Goal: Task Accomplishment & Management: Use online tool/utility

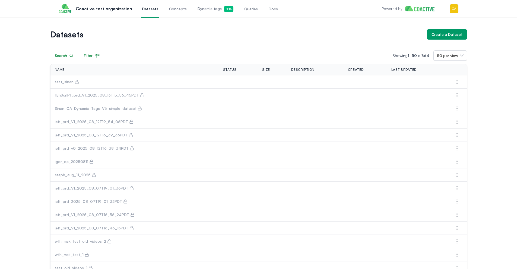
click at [199, 10] on span "Dynamic tags Beta" at bounding box center [216, 9] width 36 height 6
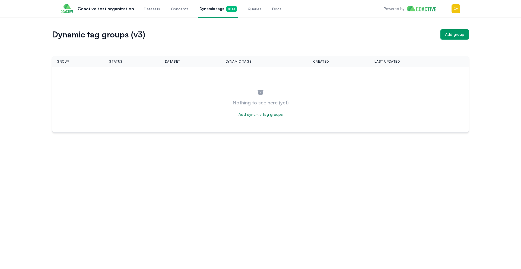
click at [249, 9] on span "Queries" at bounding box center [255, 8] width 14 height 5
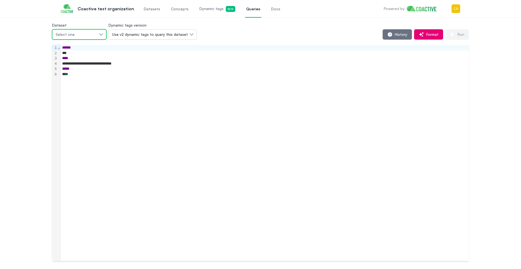
click at [94, 32] on div "Select one" at bounding box center [77, 34] width 42 height 5
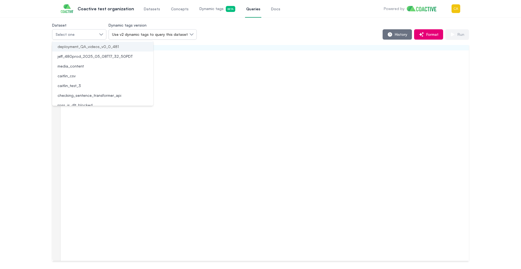
click at [96, 43] on li "deployment_QA_videos_v0_0_481" at bounding box center [102, 47] width 101 height 10
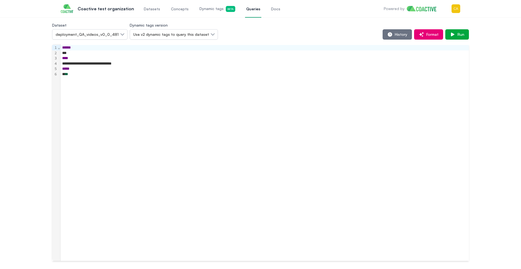
click at [168, 72] on div "**" at bounding box center [265, 74] width 409 height 5
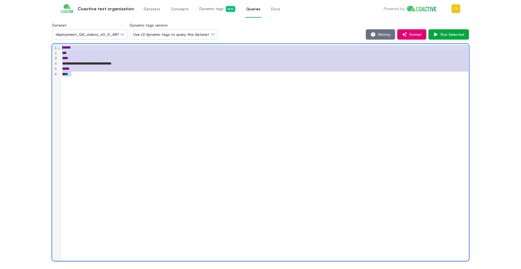
drag, startPoint x: 80, startPoint y: 75, endPoint x: 44, endPoint y: 50, distance: 43.1
click at [44, 50] on div "**********" at bounding box center [261, 141] width 502 height 239
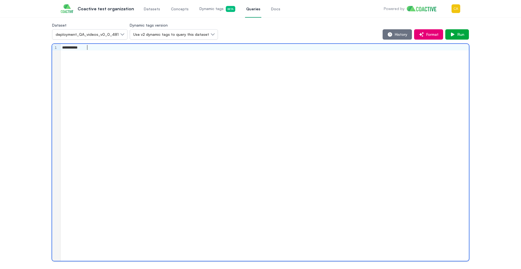
click at [275, 89] on div "**********" at bounding box center [265, 152] width 409 height 217
click at [456, 35] on span "Run" at bounding box center [460, 34] width 9 height 5
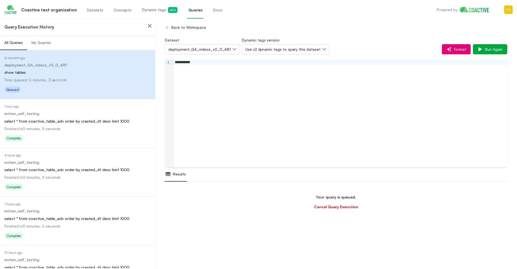
scroll to position [32, 0]
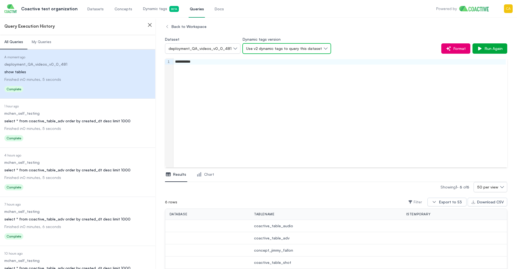
click at [288, 49] on span "Use v2 dynamic tags to query this dataset" at bounding box center [284, 48] width 76 height 5
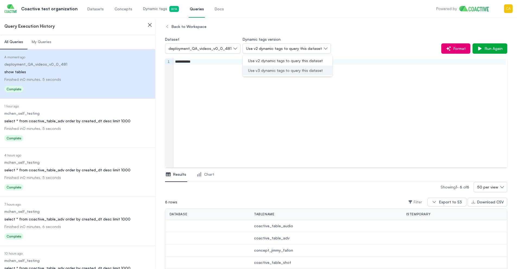
click at [283, 69] on span "Use v3 dynamic tags to query this dataset" at bounding box center [285, 70] width 75 height 5
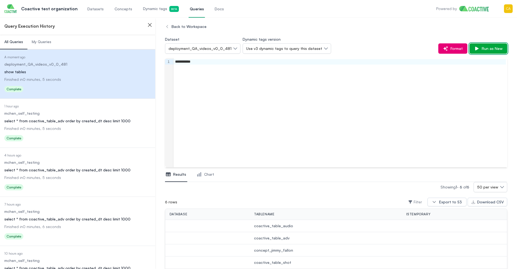
click at [499, 46] on span "Run as New" at bounding box center [491, 48] width 23 height 5
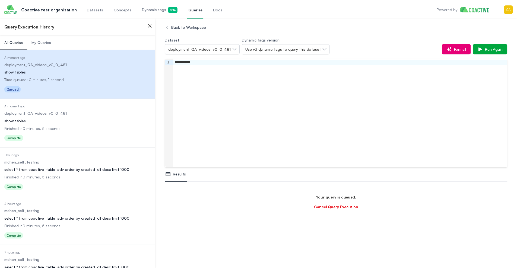
scroll to position [64, 0]
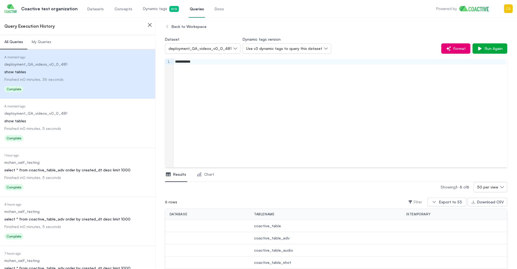
click at [94, 116] on dd "deployment_QA_videos_v0_0_481" at bounding box center [77, 113] width 147 height 5
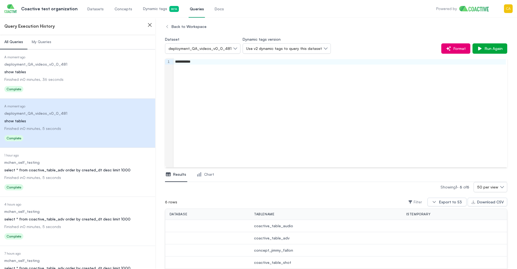
click at [99, 70] on div "show tables" at bounding box center [77, 71] width 147 height 5
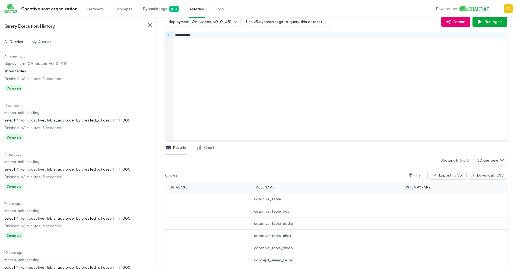
scroll to position [4, 0]
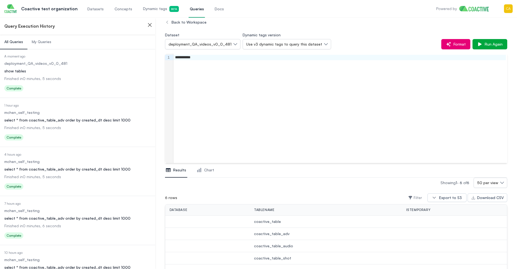
drag, startPoint x: 56, startPoint y: 122, endPoint x: 61, endPoint y: 121, distance: 5.4
click at [56, 122] on div "select * from coactive_table_adv order by created_dt desc limit 1000" at bounding box center [77, 120] width 147 height 5
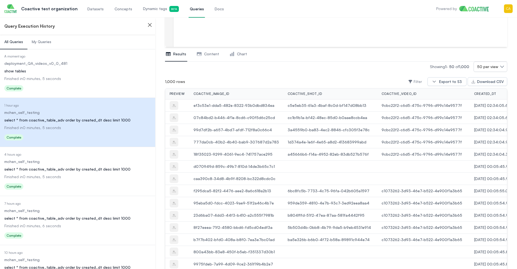
click at [83, 68] on dl "Date Executed A moment ago Dataset deployment_QA_videos_v0_0_481 Query show tab…" at bounding box center [77, 73] width 147 height 39
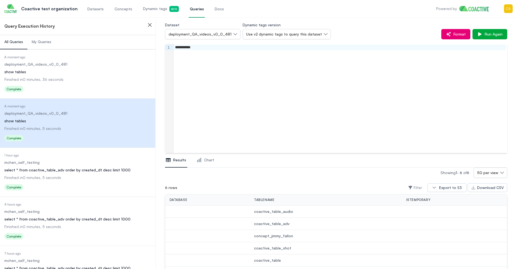
scroll to position [14, 0]
click at [60, 69] on dl "Date Executed A moment ago Dataset deployment_QA_videos_v0_0_481 Query show tab…" at bounding box center [77, 74] width 147 height 39
